Goal: Find specific page/section: Find specific page/section

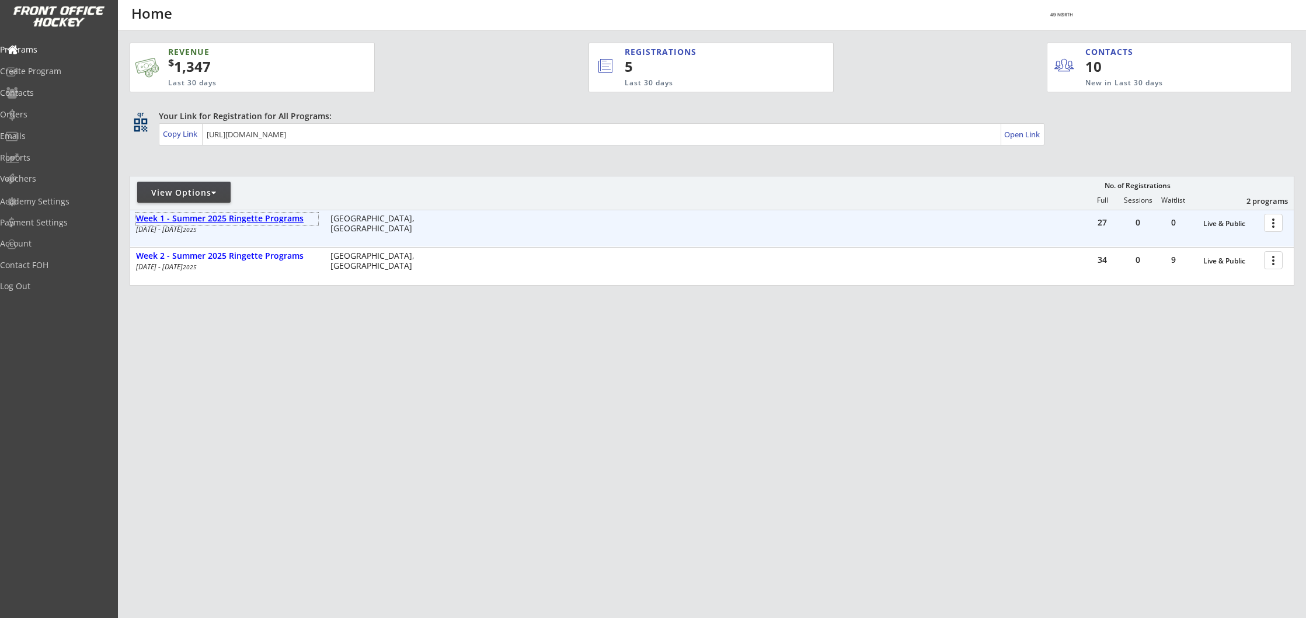
click at [252, 219] on div "Week 1 - Summer 2025 Ringette Programs" at bounding box center [227, 219] width 182 height 10
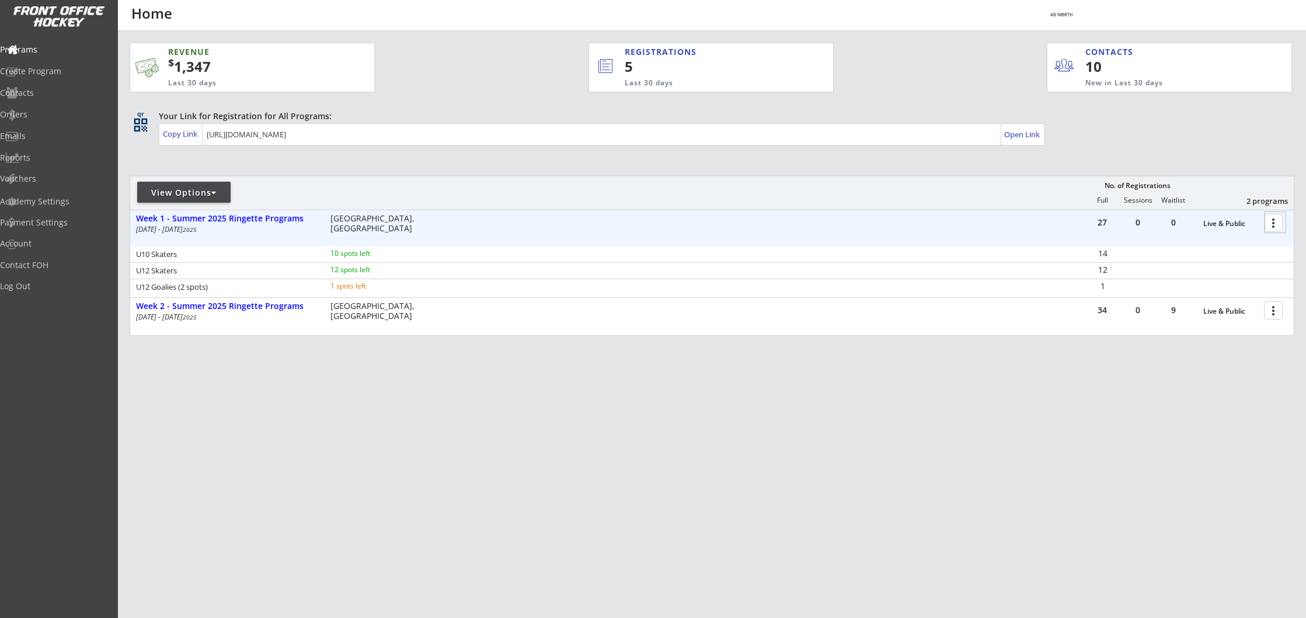
click at [1276, 222] on div at bounding box center [1275, 222] width 20 height 20
click at [1221, 243] on div "Program Roster" at bounding box center [1232, 243] width 83 height 8
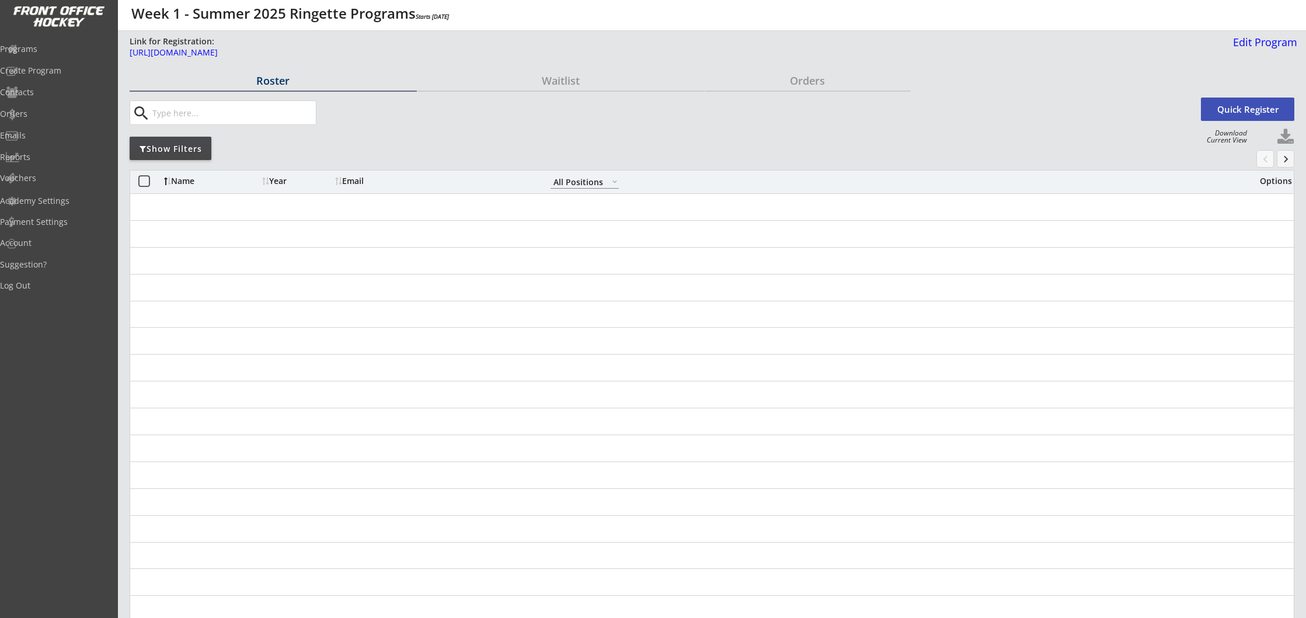
select select ""All Positions""
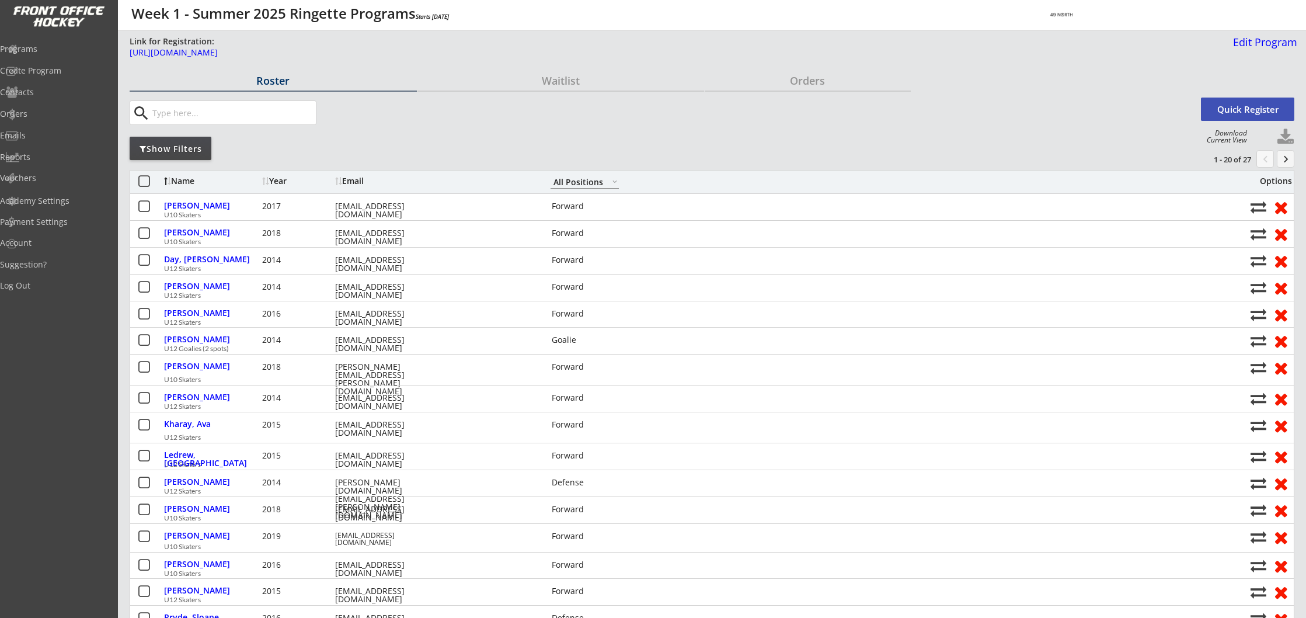
click at [244, 114] on input "input" at bounding box center [233, 112] width 166 height 23
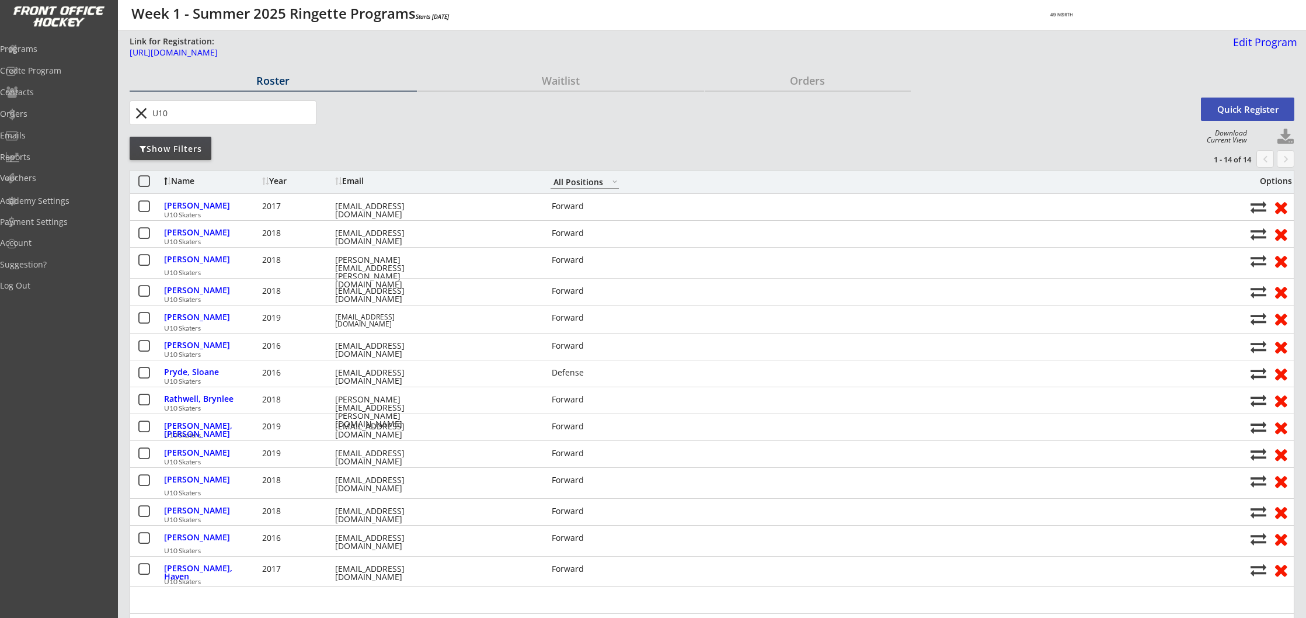
type input "U10"
